Goal: Find specific page/section: Find specific page/section

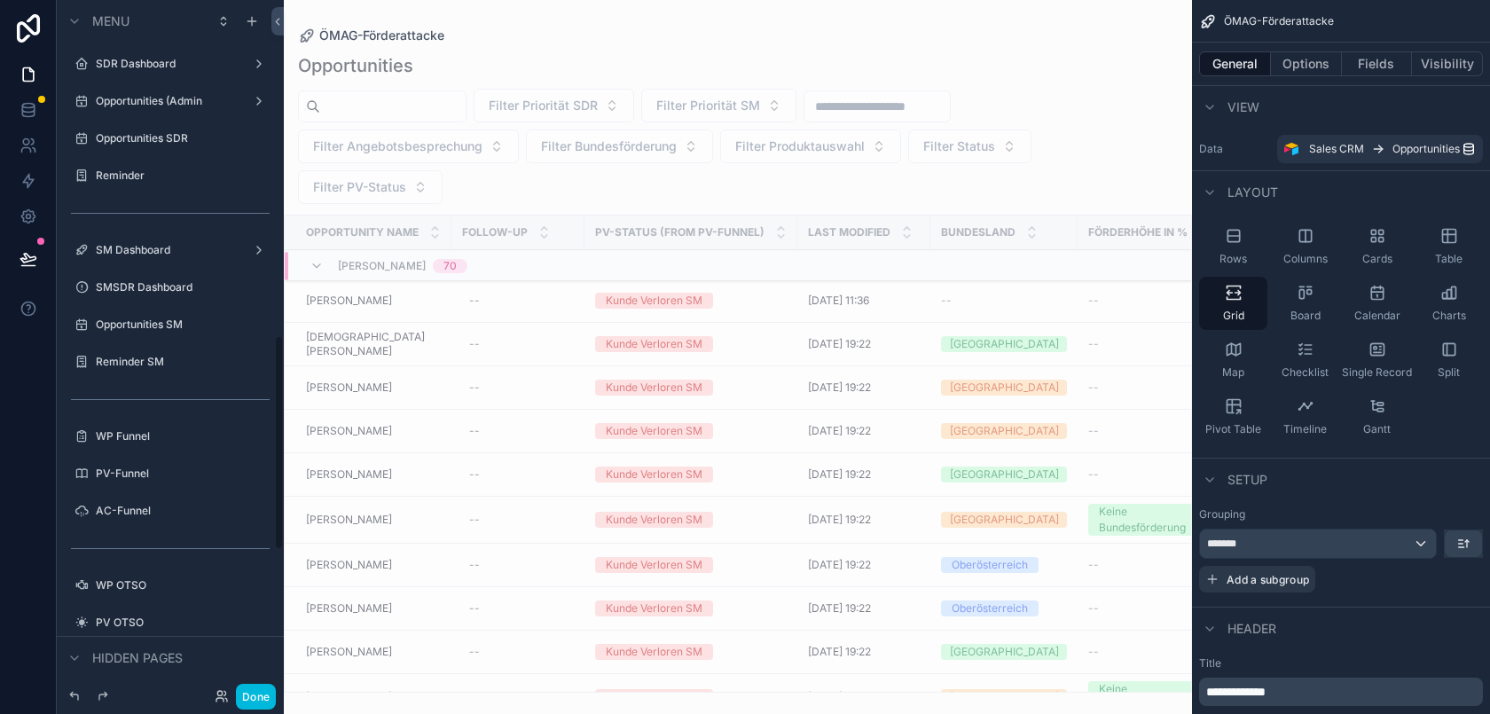
scroll to position [1081, 0]
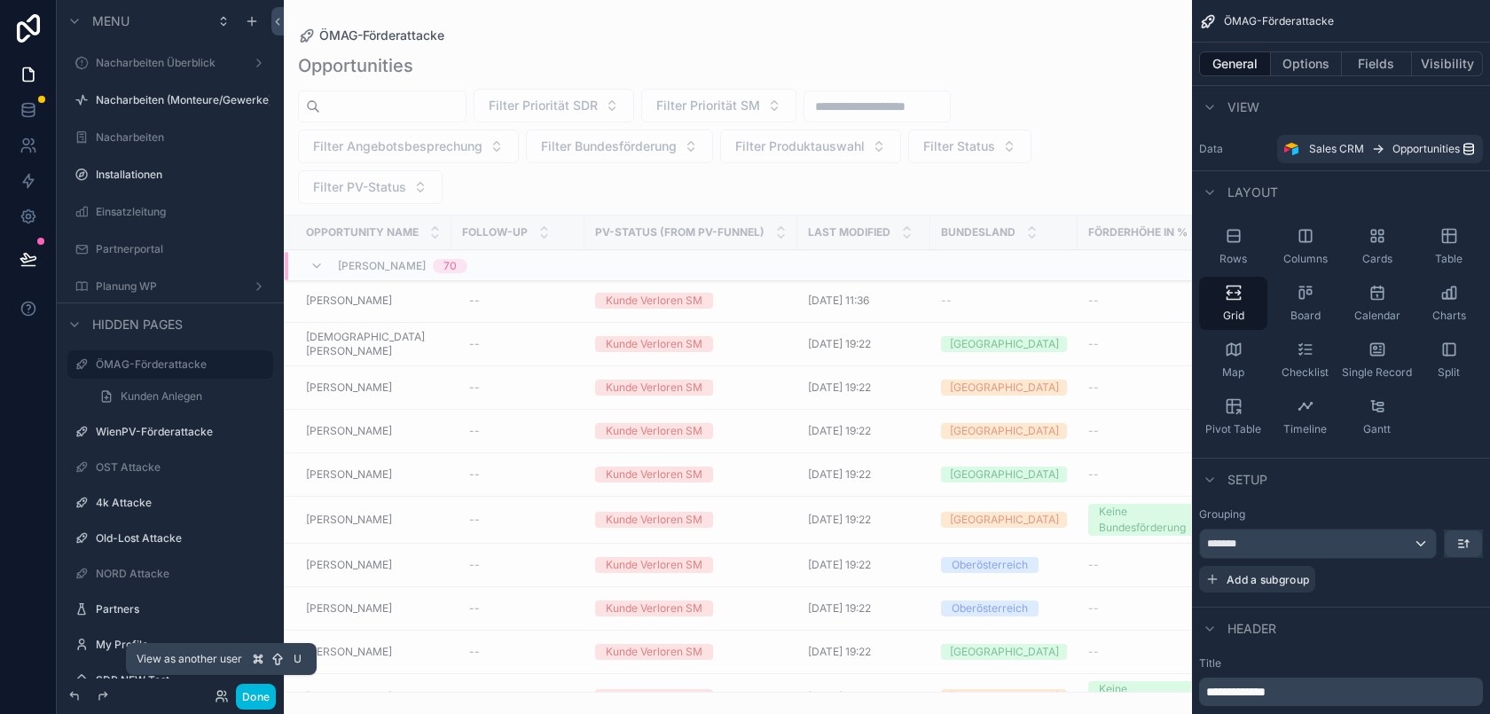
click at [222, 695] on icon at bounding box center [219, 693] width 4 height 4
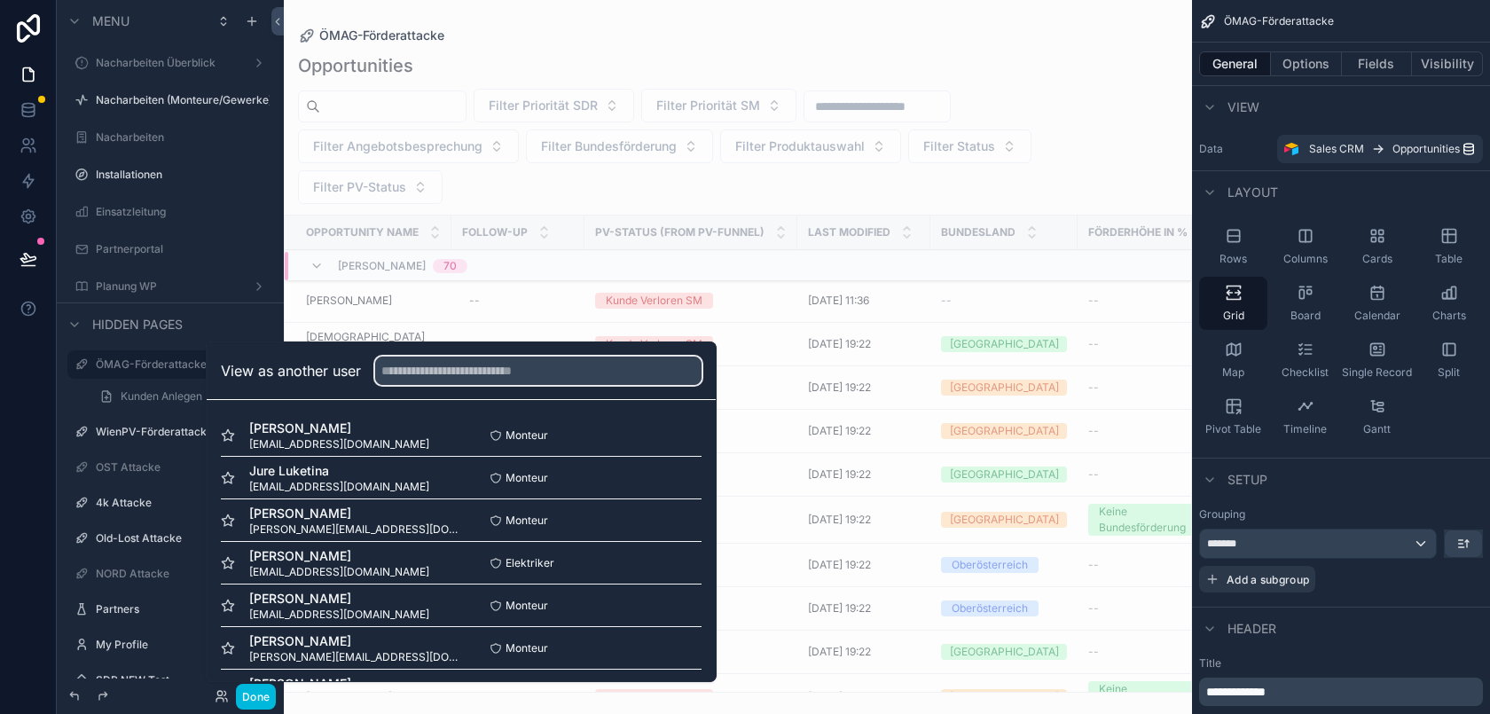
click at [468, 370] on input "text" at bounding box center [538, 371] width 326 height 28
type input "*"
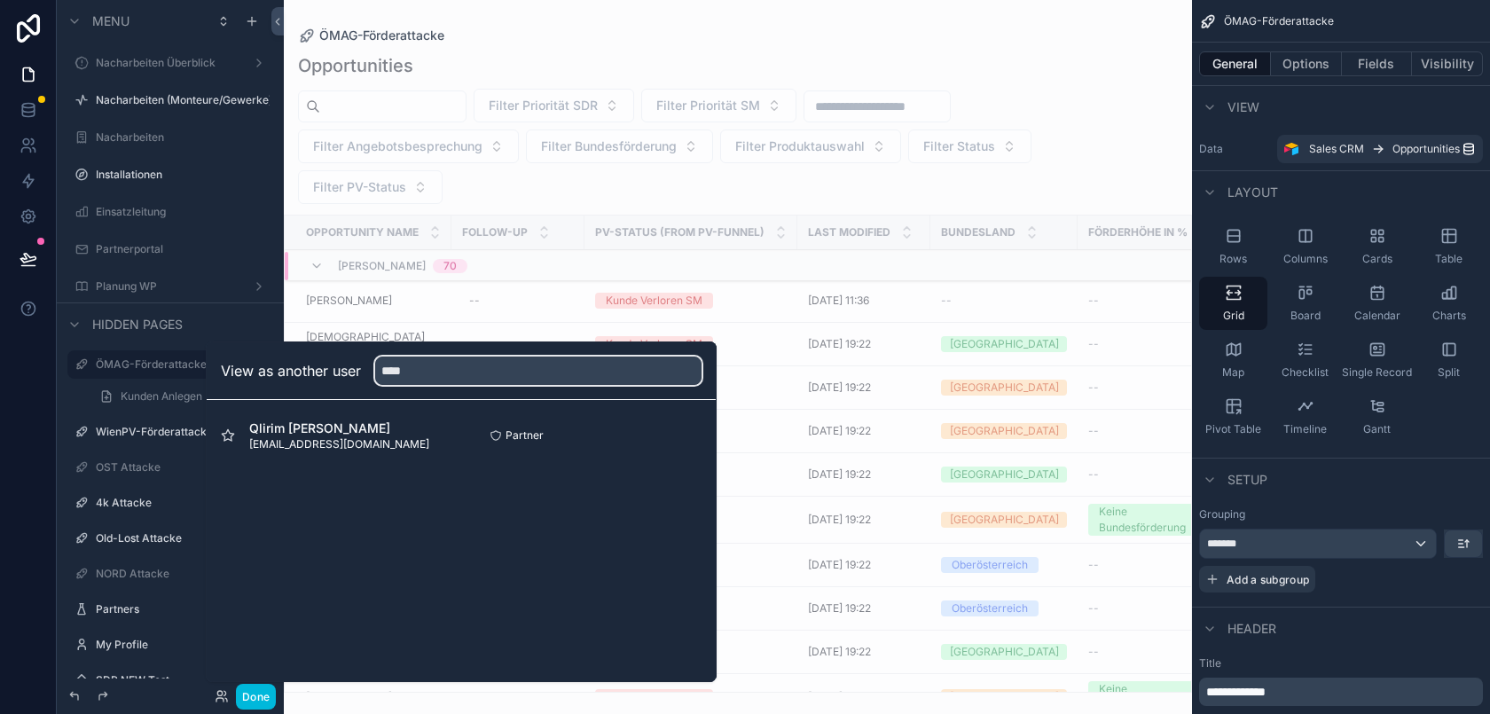
type input "****"
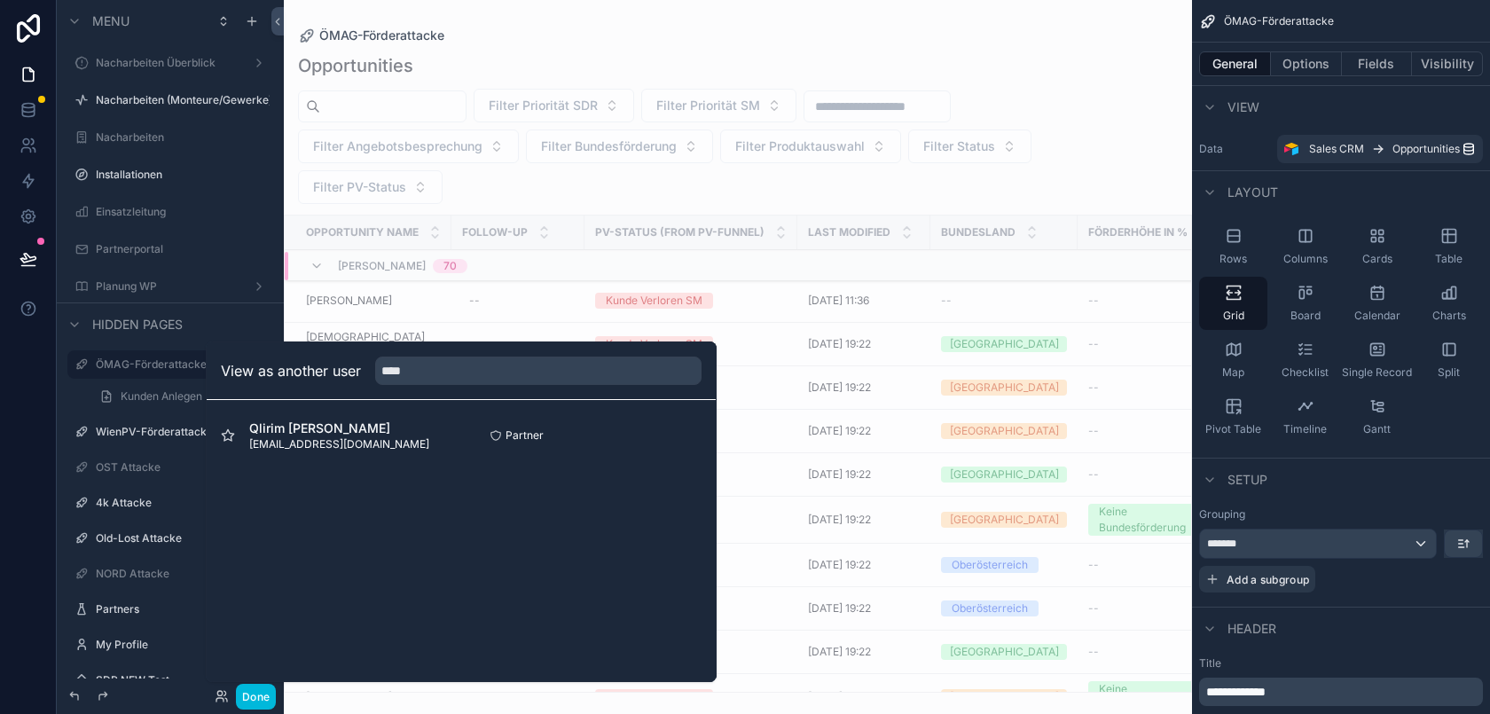
click at [0, 0] on button "Select" at bounding box center [0, 0] width 0 height 0
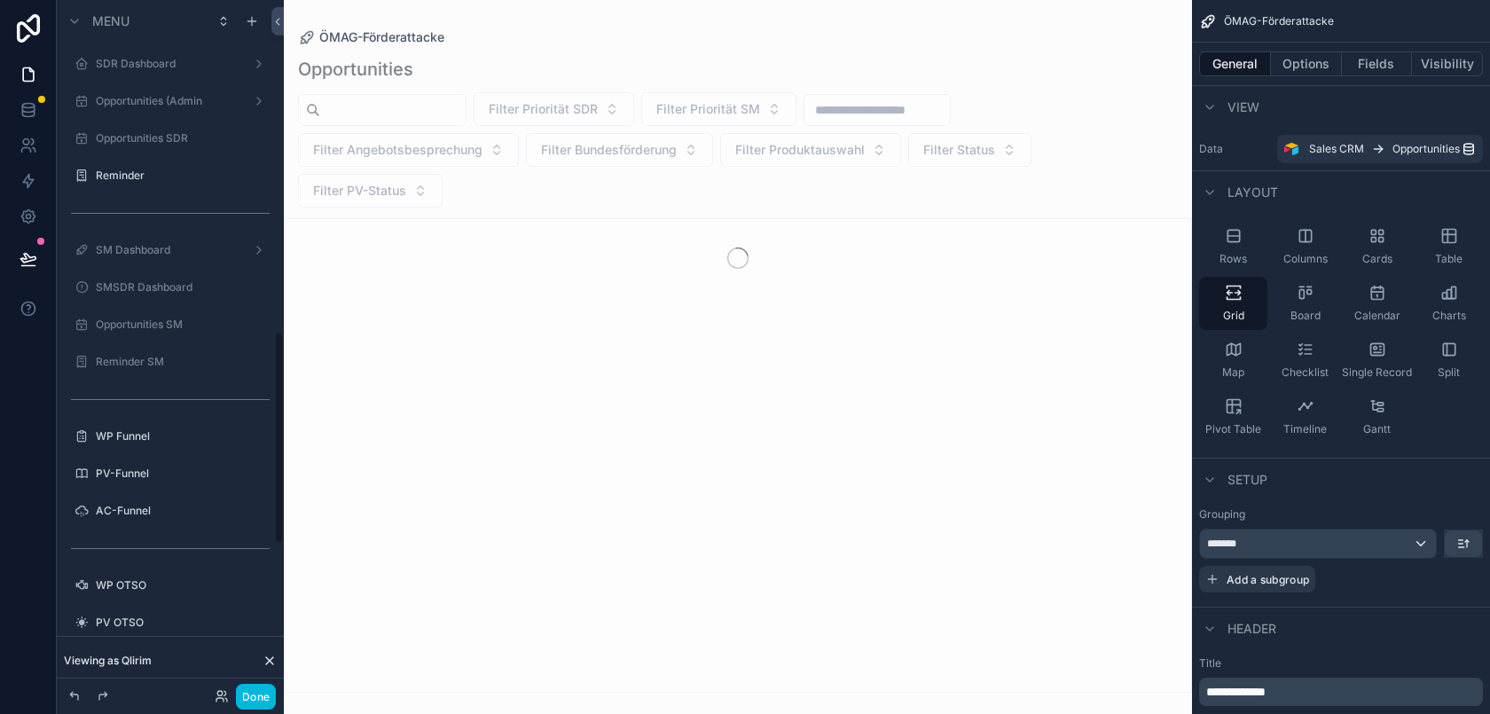
scroll to position [1081, 0]
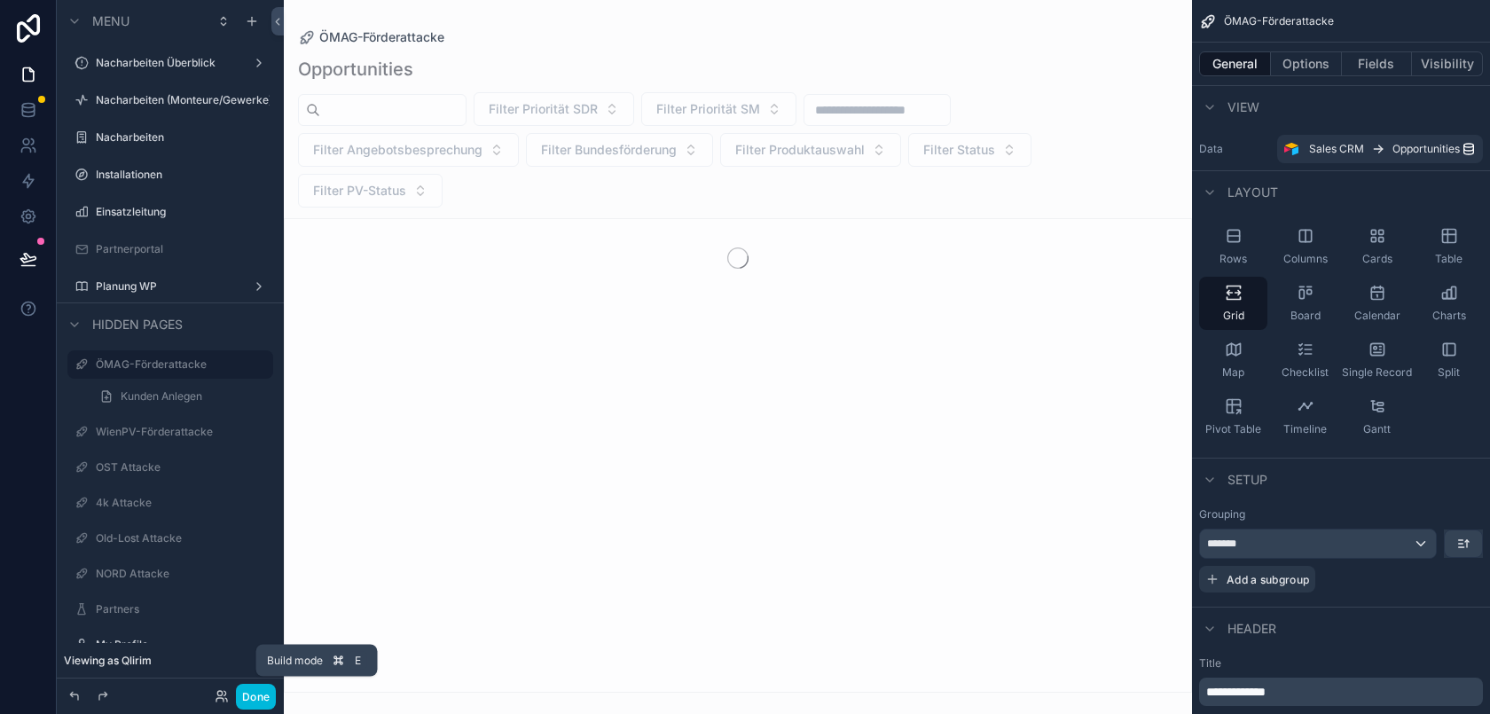
click at [248, 701] on button "Done" at bounding box center [256, 697] width 40 height 26
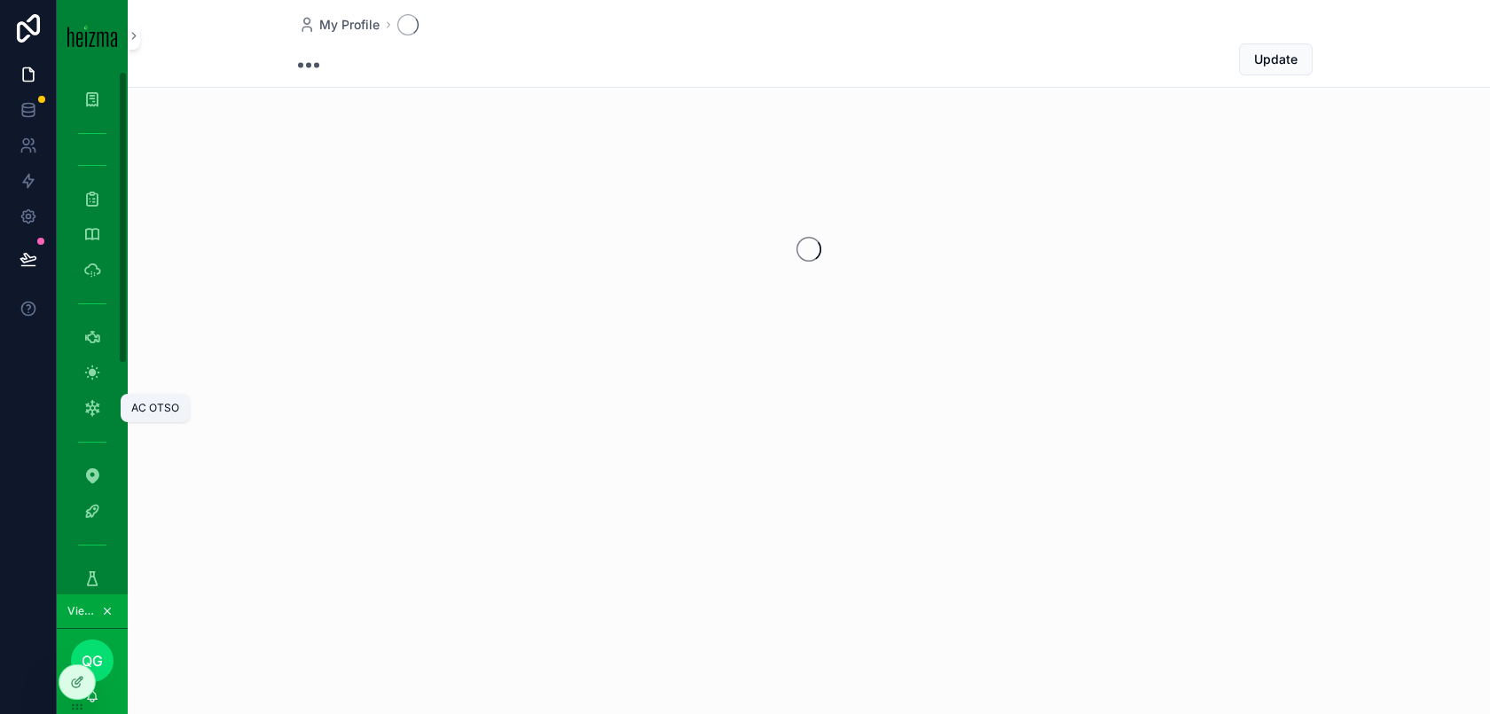
scroll to position [410, 0]
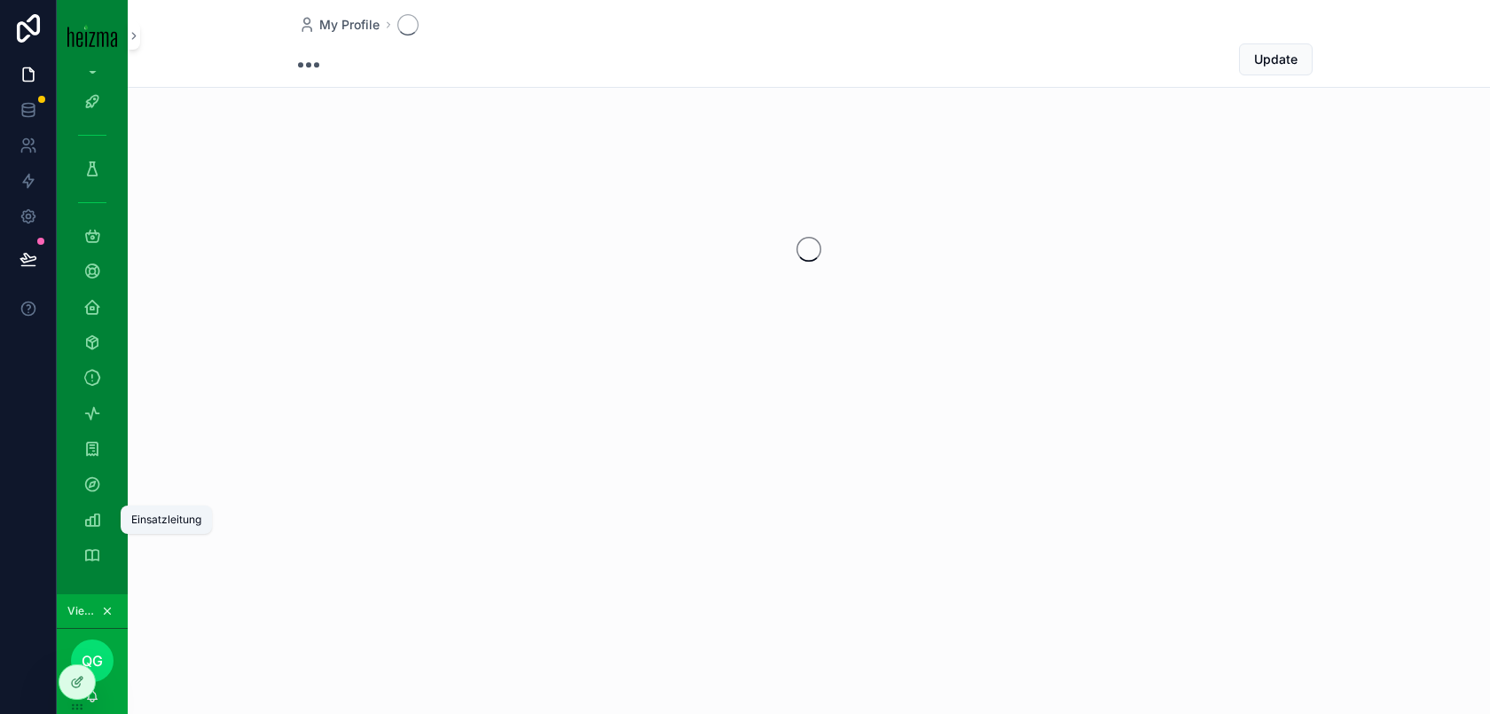
click at [95, 529] on div "Einsatzleitung" at bounding box center [92, 520] width 28 height 28
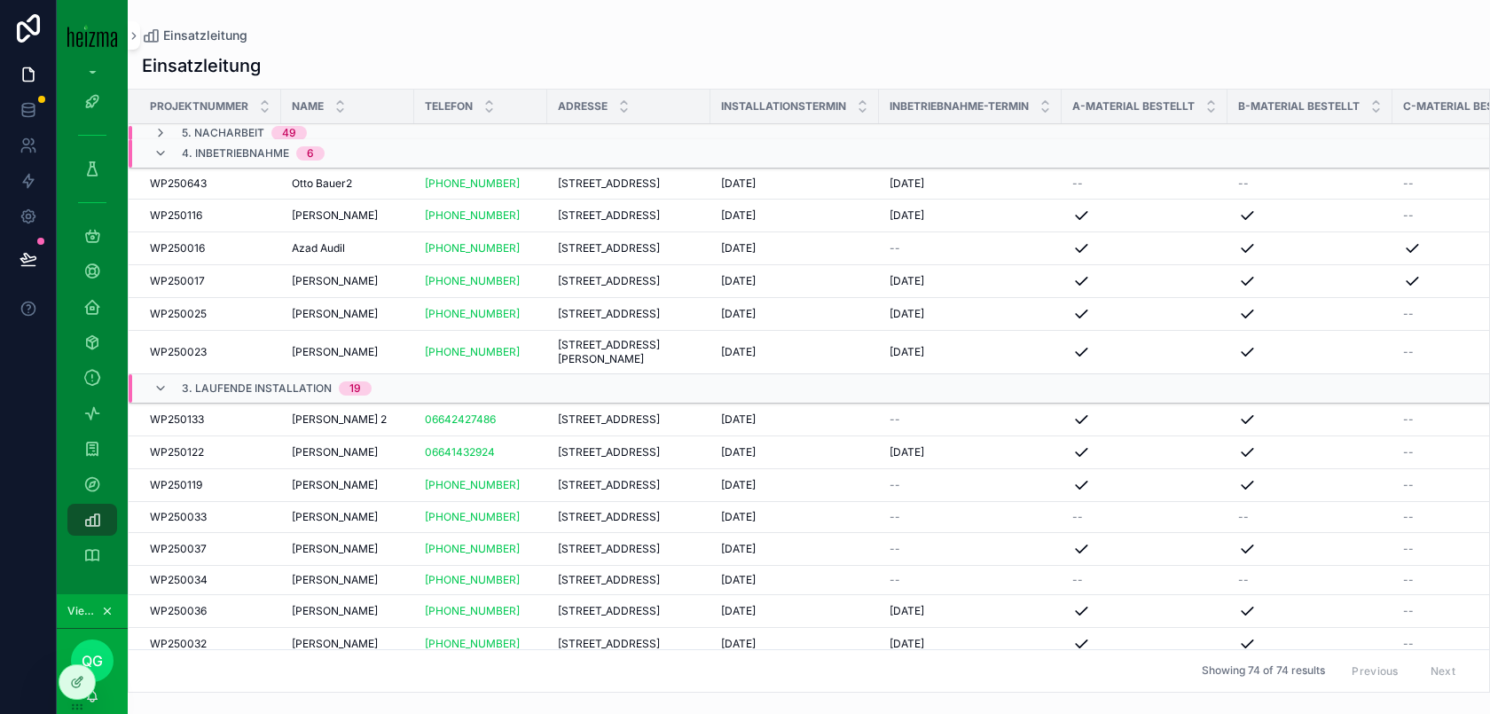
click at [446, 136] on div "5. Nacharbeit 49" at bounding box center [338, 133] width 419 height 14
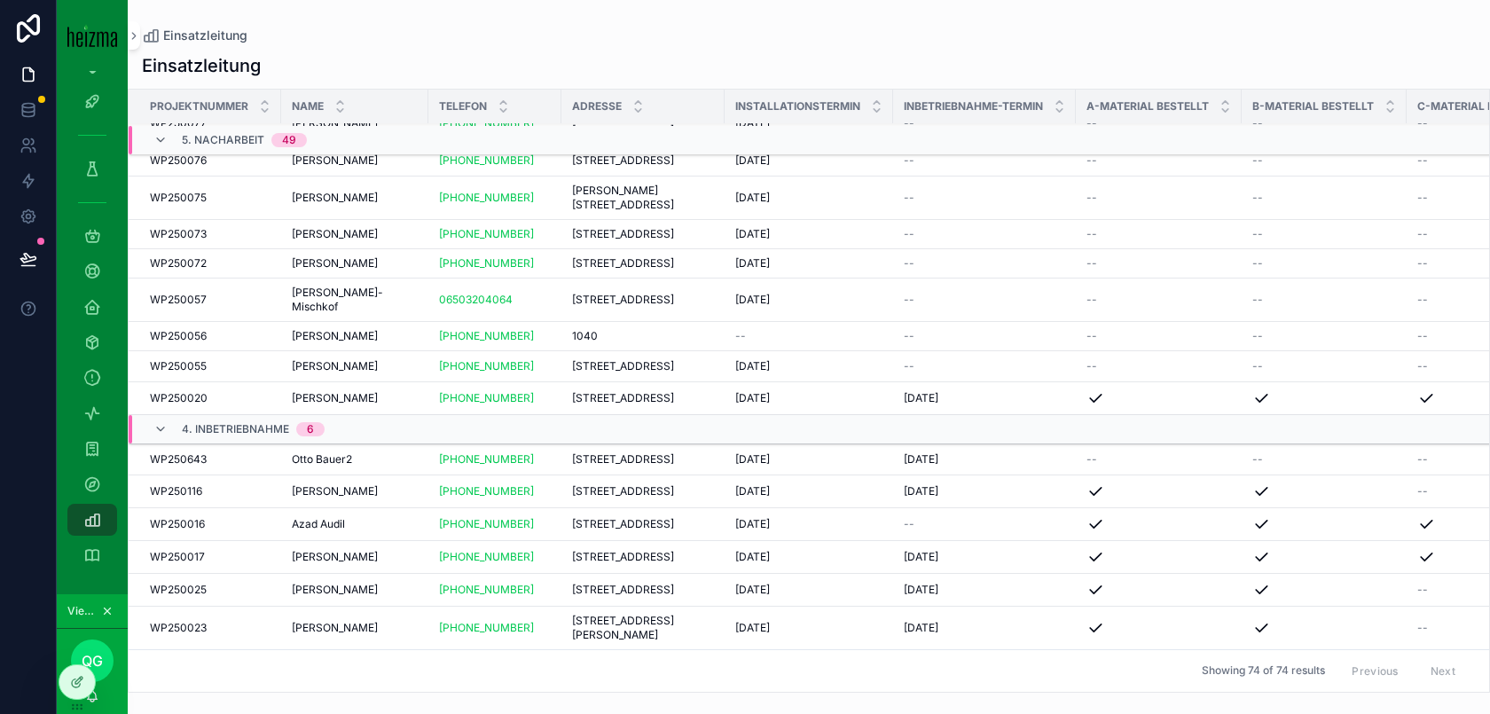
click at [153, 145] on icon "scrollable content" at bounding box center [160, 140] width 14 height 14
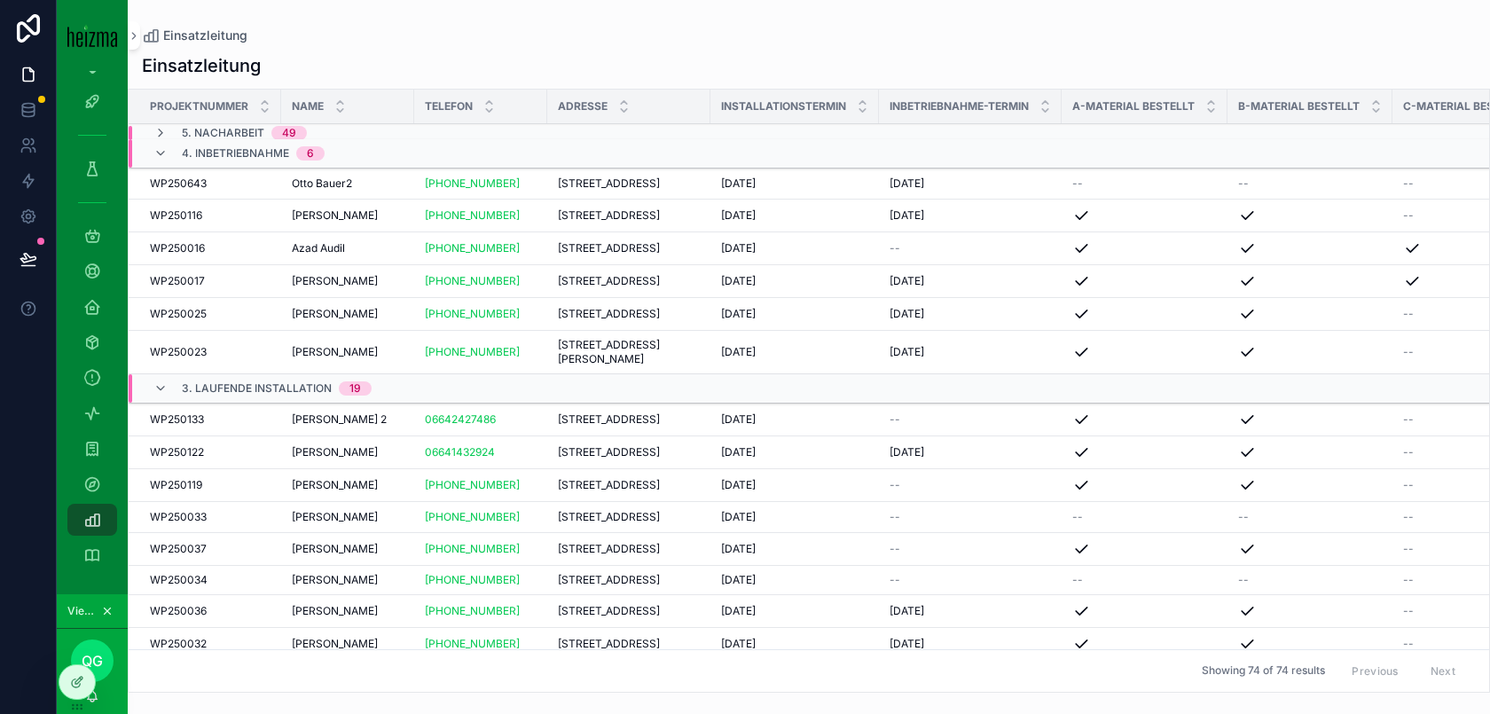
click at [158, 129] on icon "scrollable content" at bounding box center [160, 133] width 14 height 14
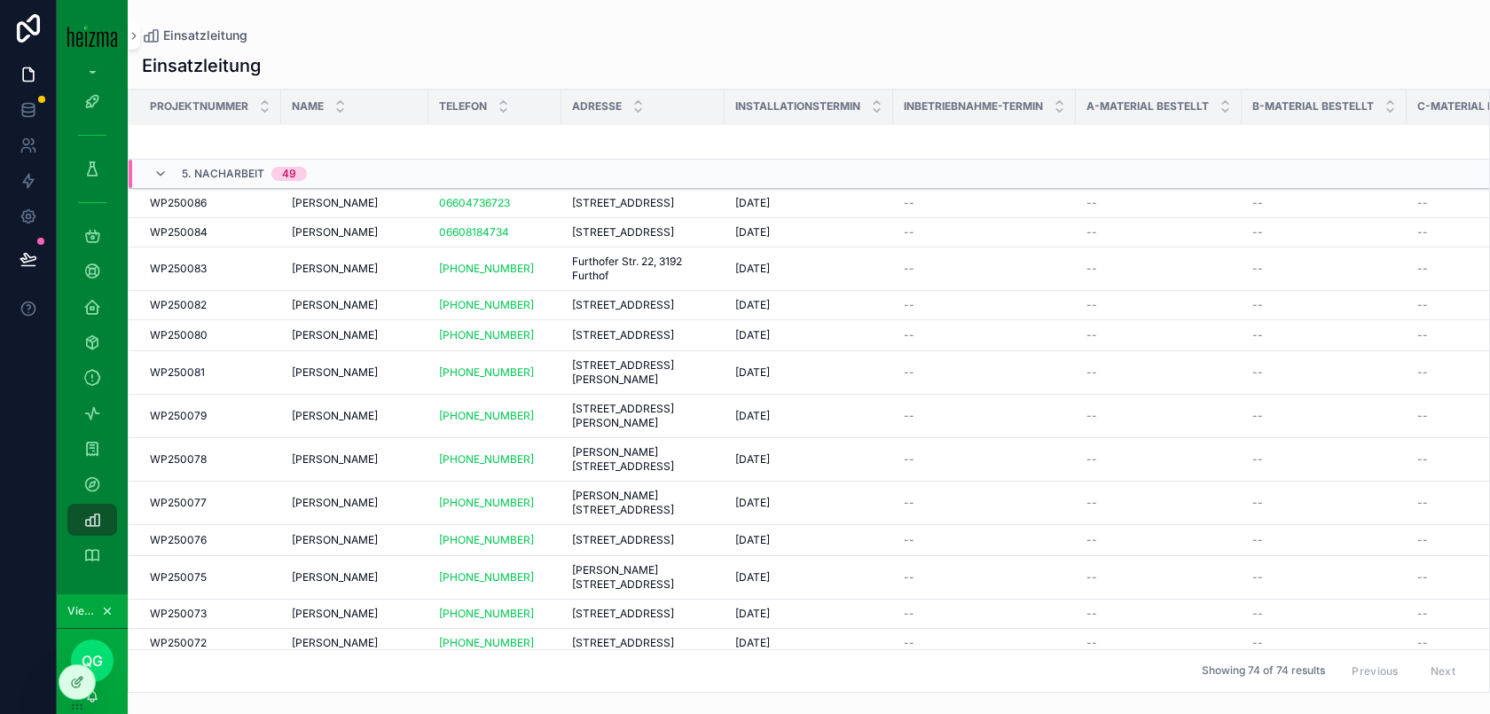
scroll to position [1895, 0]
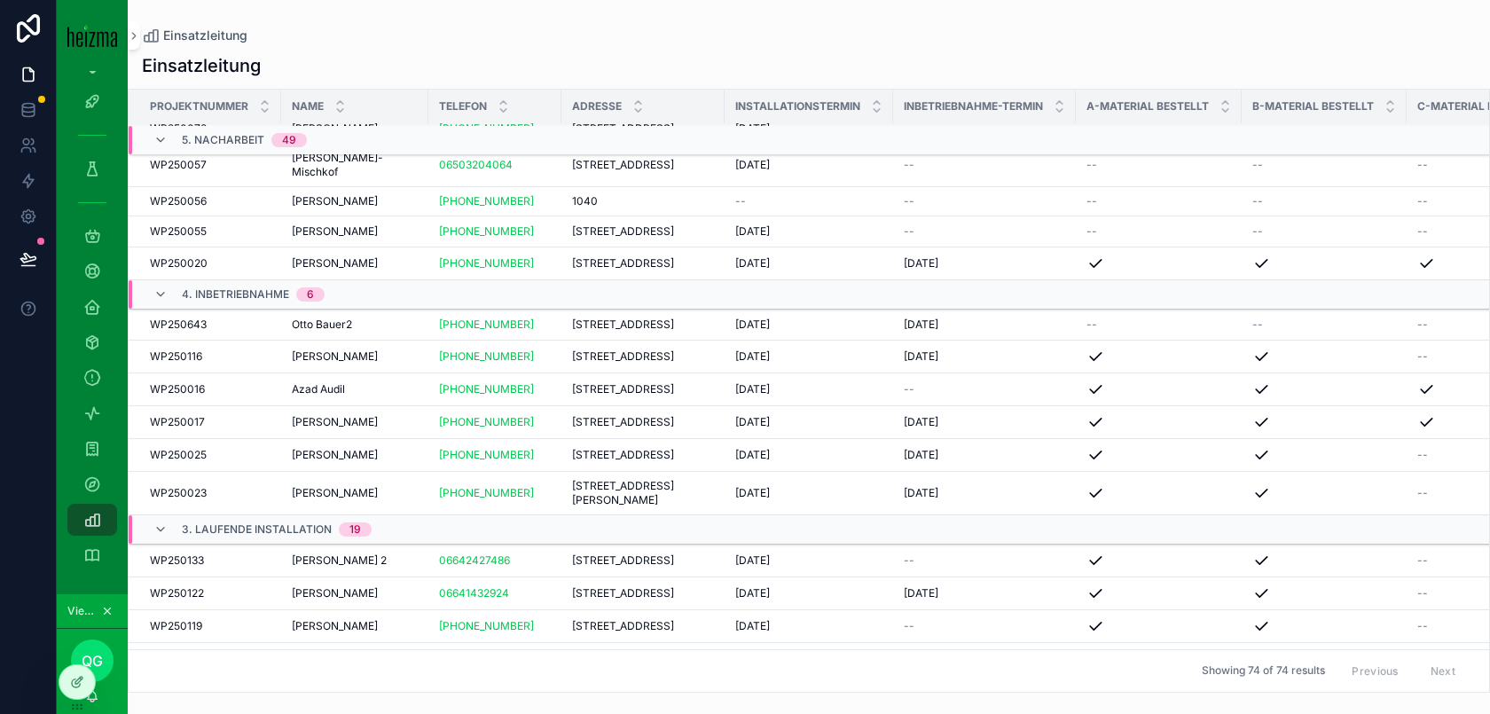
click at [860, 271] on div "15/09/2025 15/09/2025" at bounding box center [808, 263] width 147 height 14
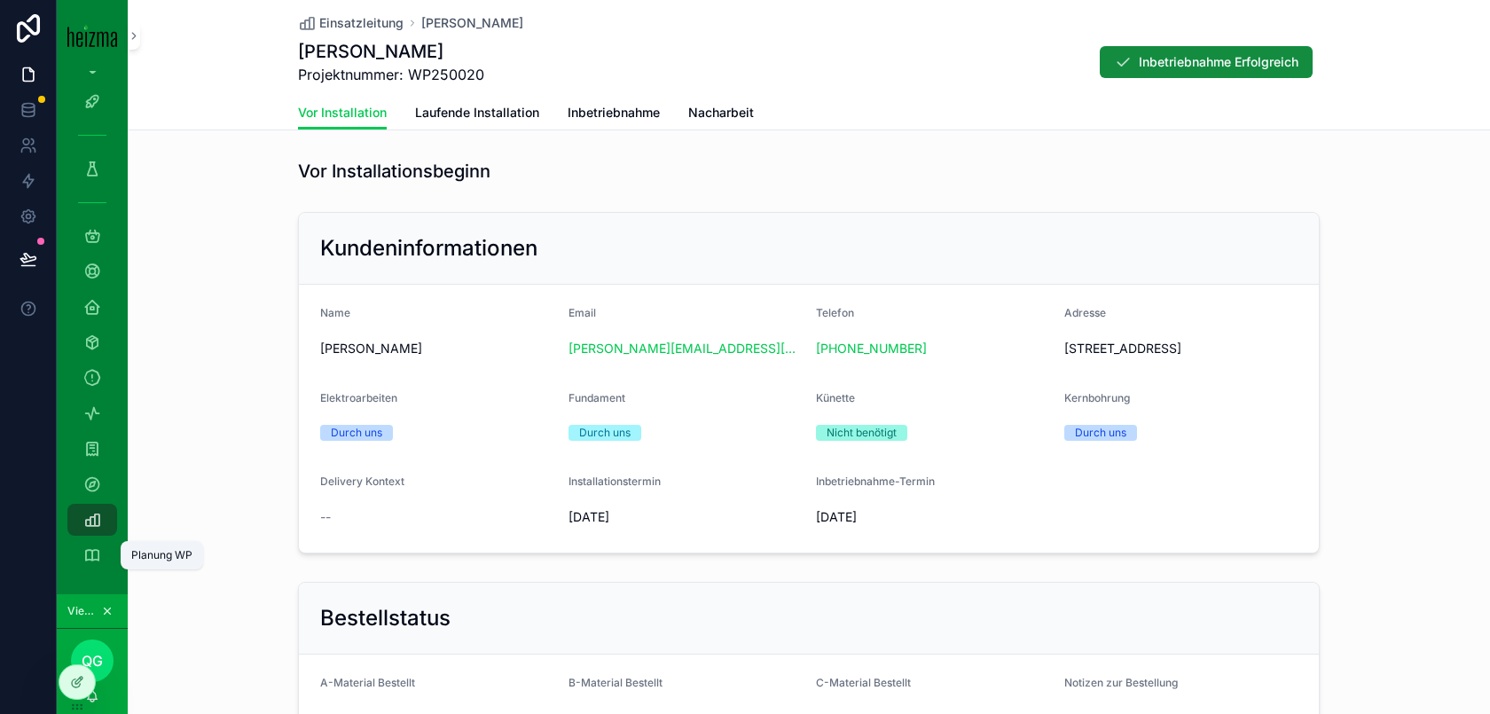
click at [90, 555] on icon "scrollable content" at bounding box center [92, 556] width 18 height 18
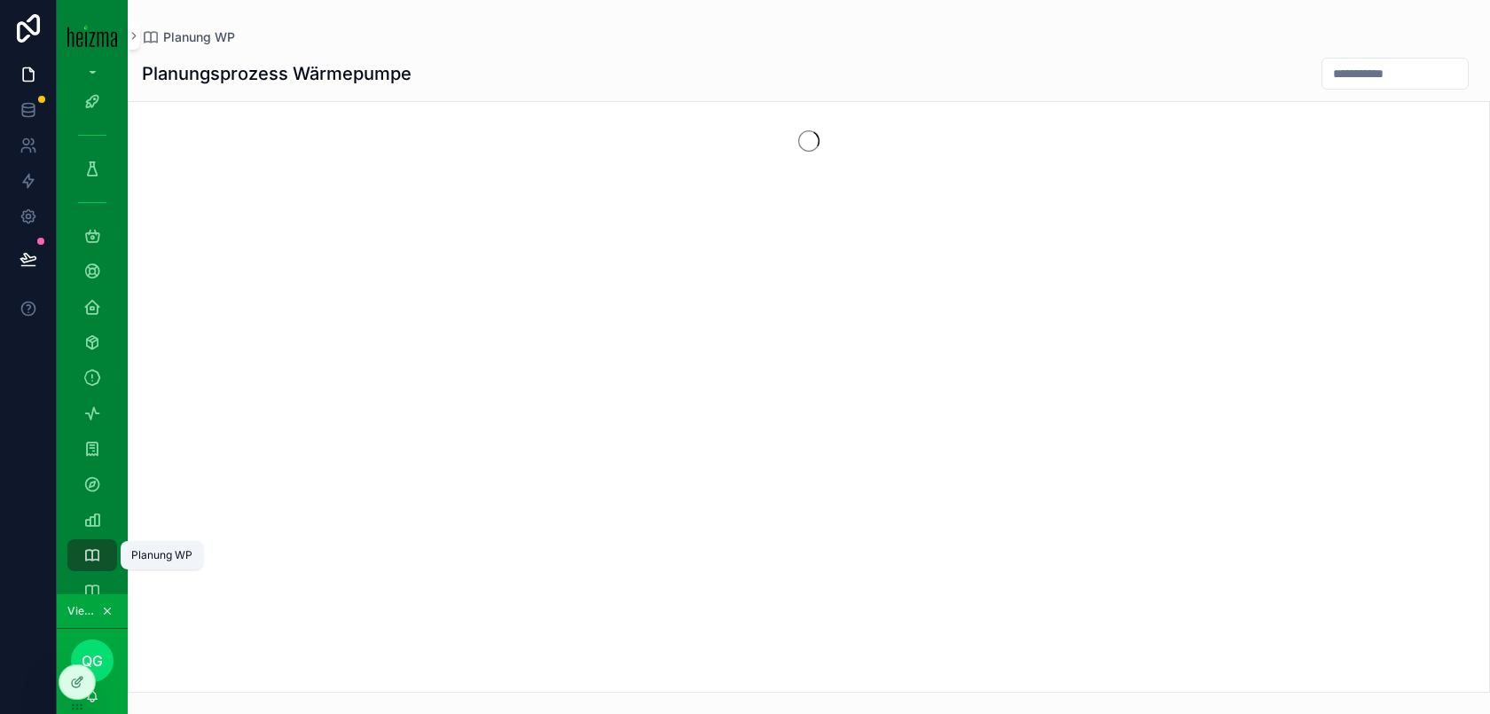
scroll to position [445, 0]
click at [96, 548] on icon "scrollable content" at bounding box center [92, 556] width 18 height 18
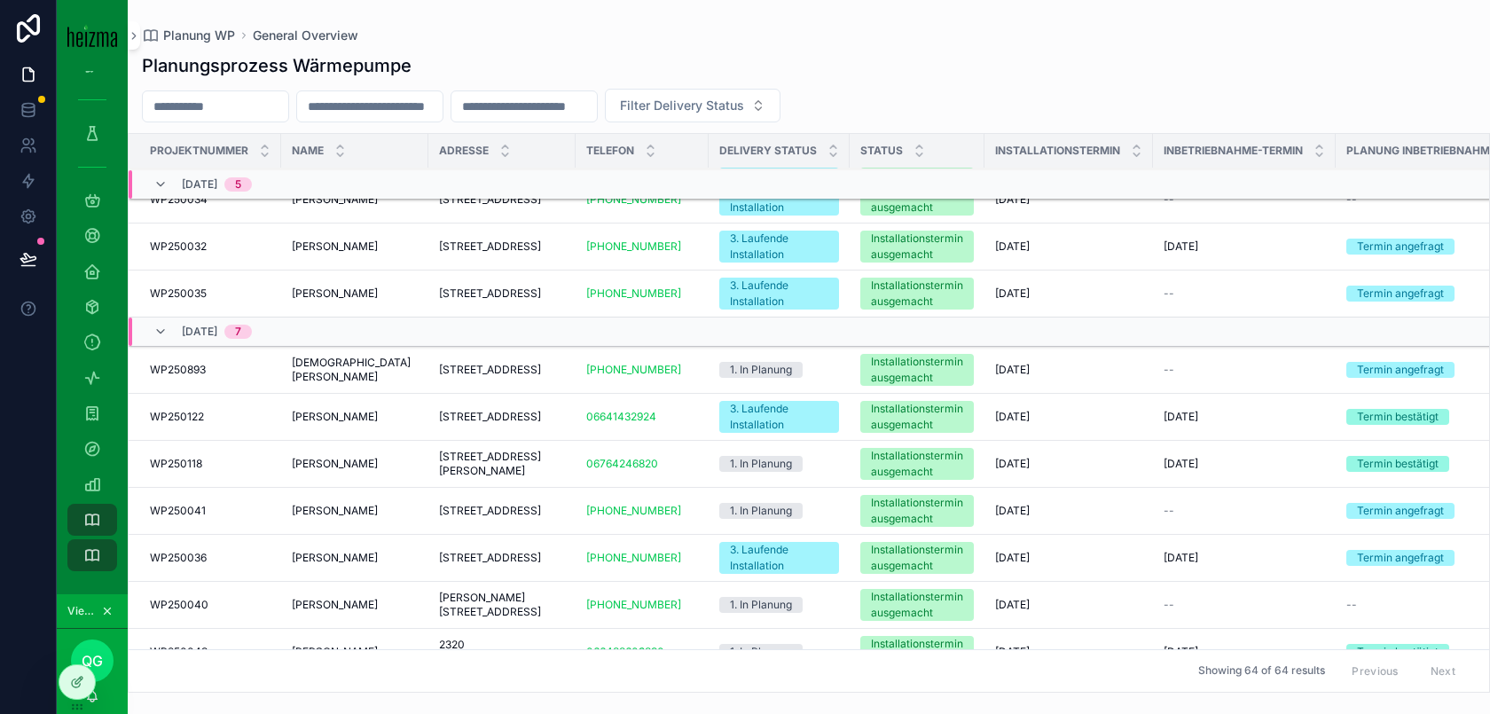
scroll to position [1062, 0]
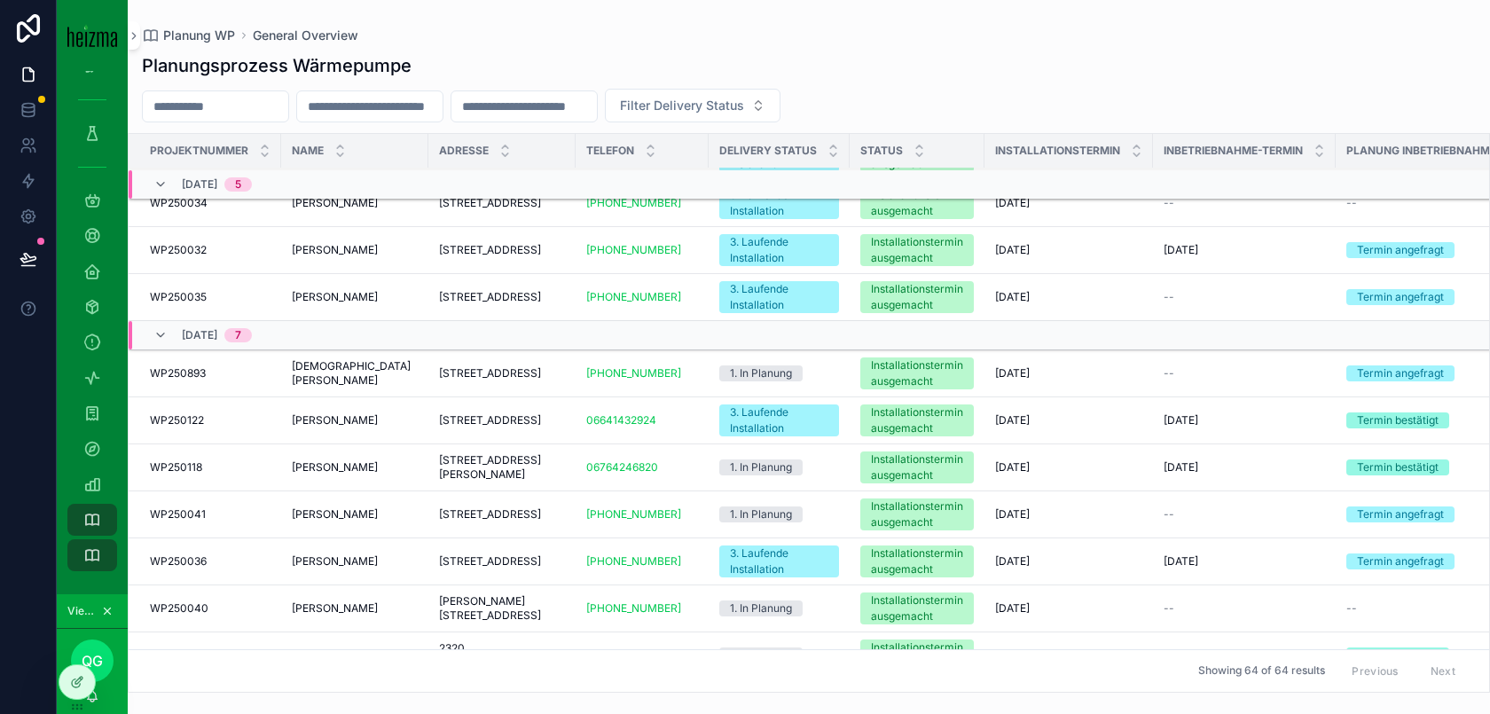
click at [241, 107] on input "scrollable content" at bounding box center [215, 106] width 145 height 25
type input "**********"
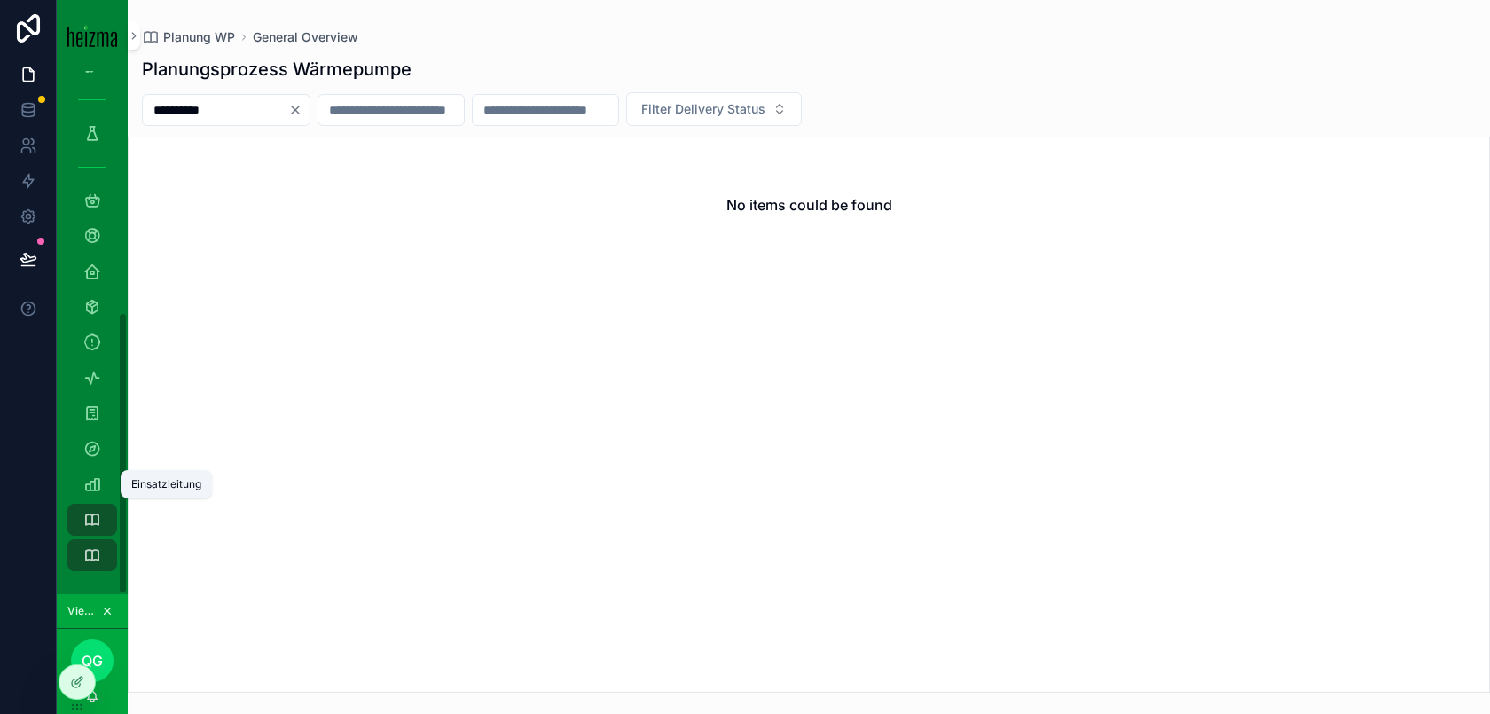
click at [90, 486] on icon "scrollable content" at bounding box center [92, 485] width 18 height 18
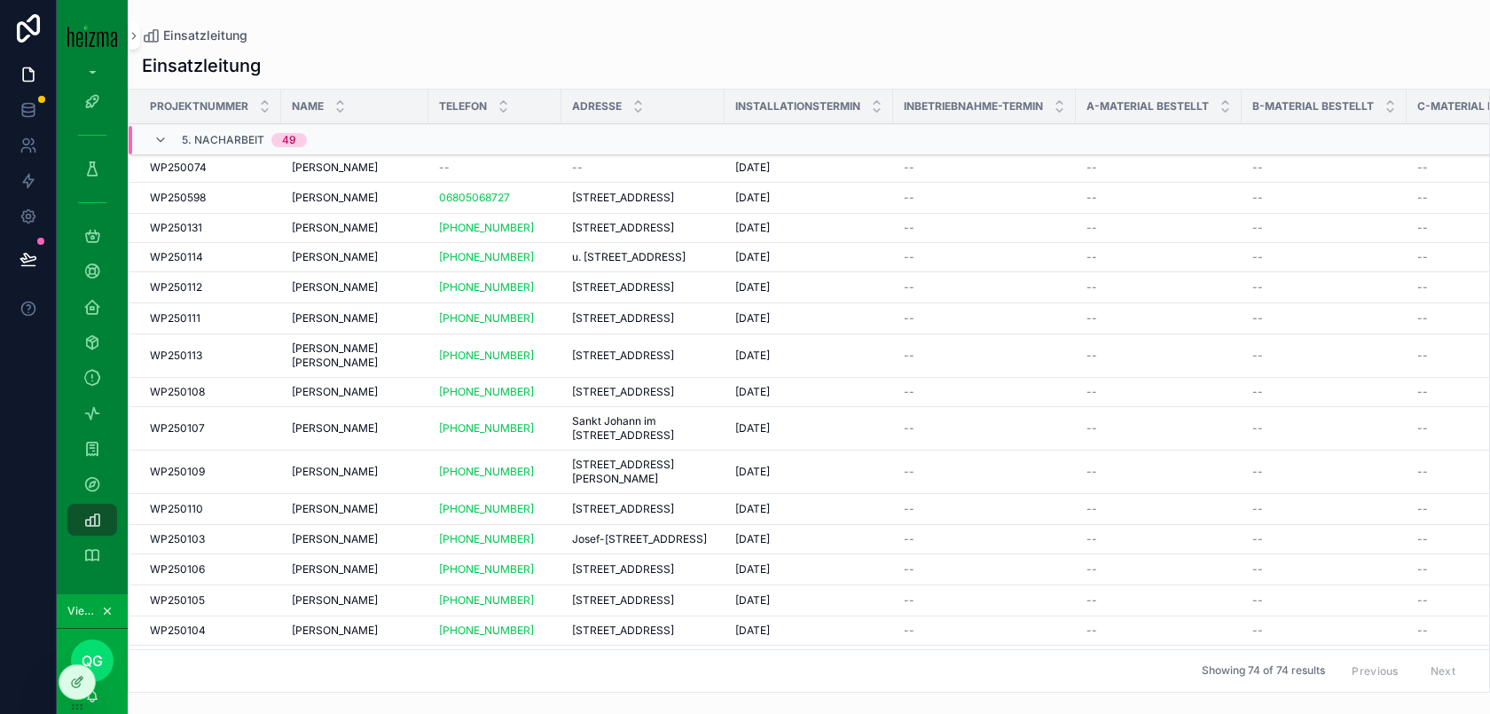
click at [158, 131] on div "5. Nacharbeit 49" at bounding box center [229, 140] width 153 height 28
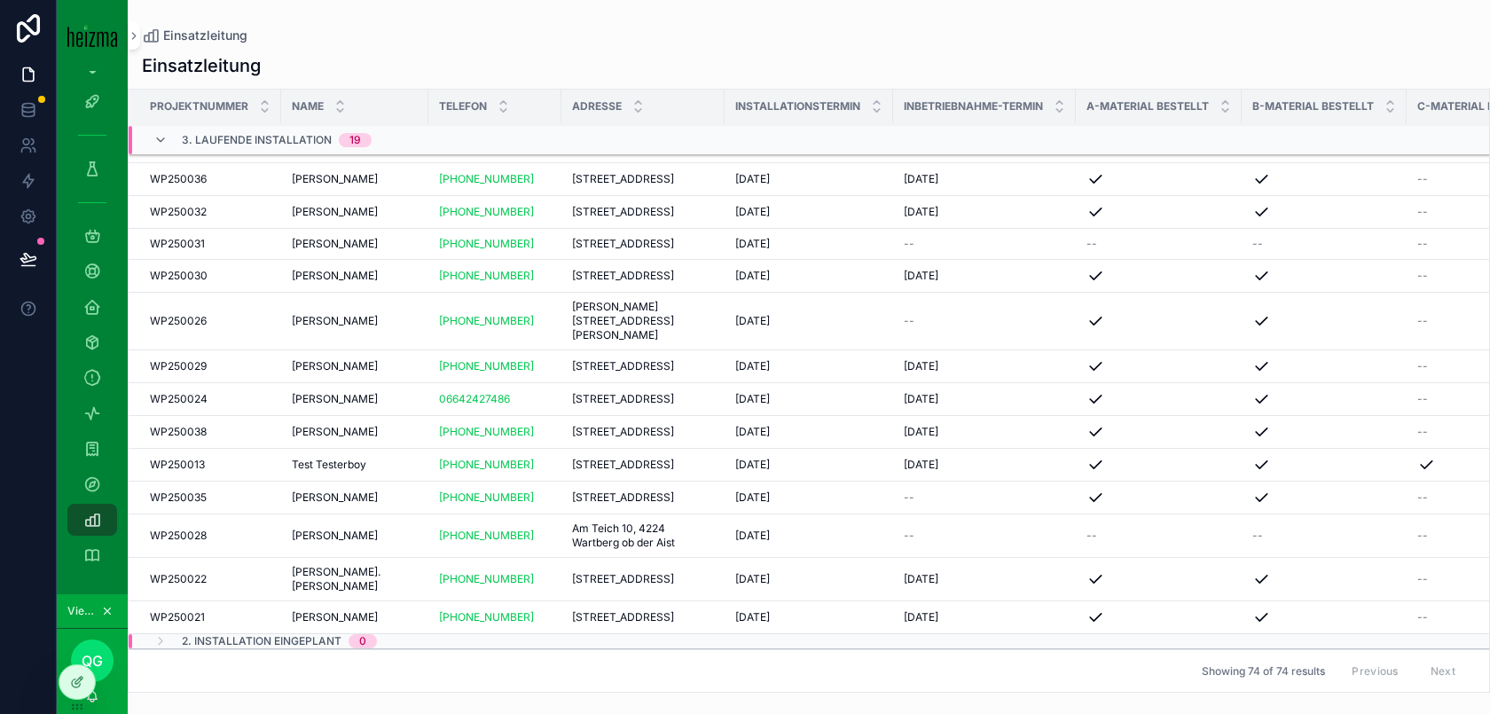
scroll to position [709, 0]
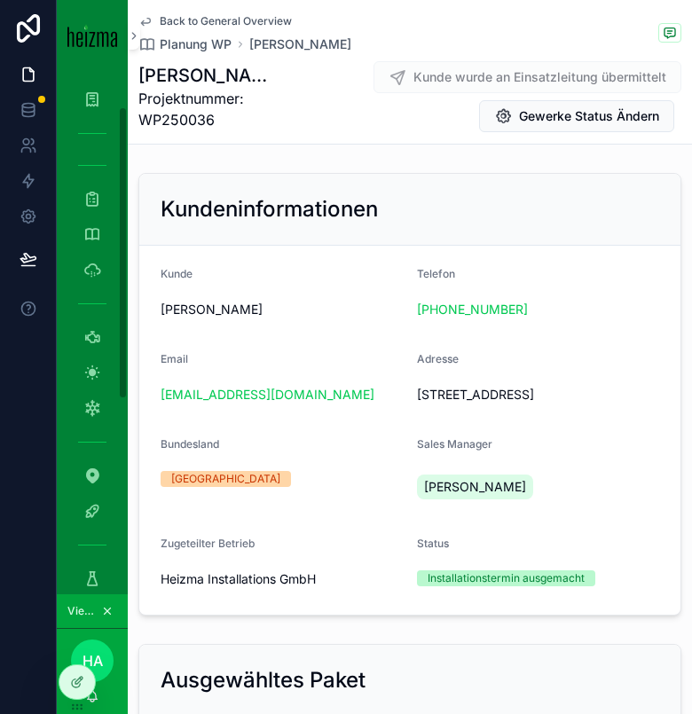
scroll to position [64, 0]
